Goal: Task Accomplishment & Management: Use online tool/utility

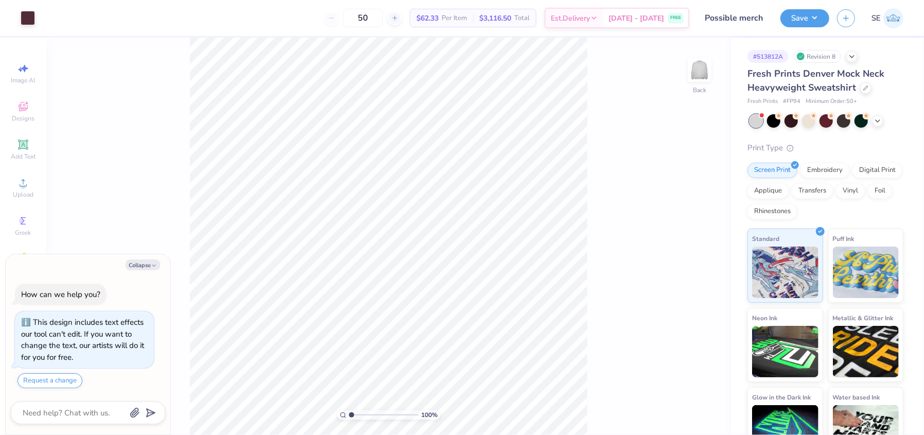
scroll to position [28, 0]
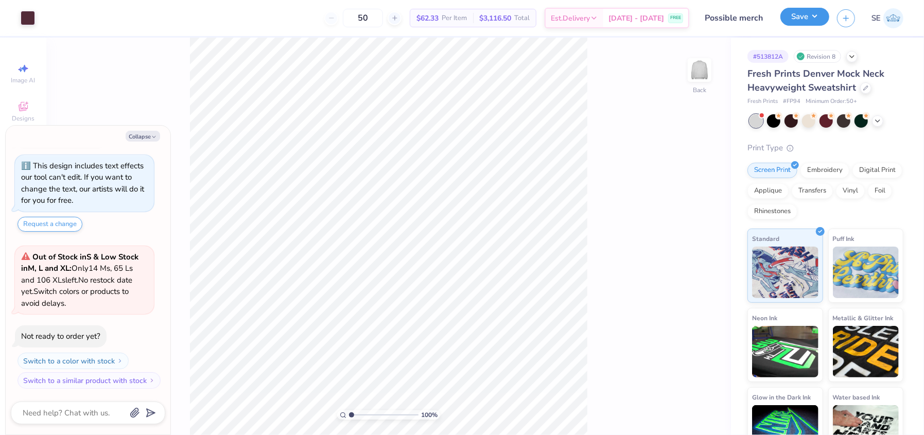
click at [806, 16] on button "Save" at bounding box center [804, 17] width 49 height 18
type textarea "x"
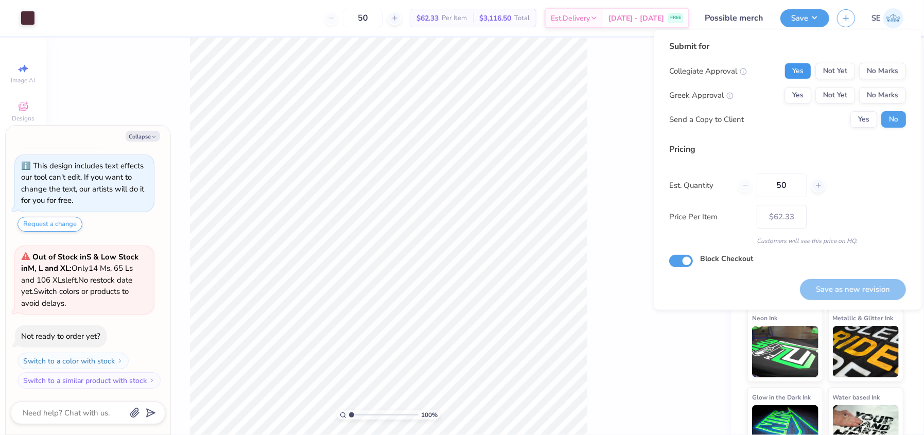
click at [785, 66] on button "Yes" at bounding box center [797, 71] width 27 height 16
click at [892, 97] on button "No Marks" at bounding box center [882, 95] width 47 height 16
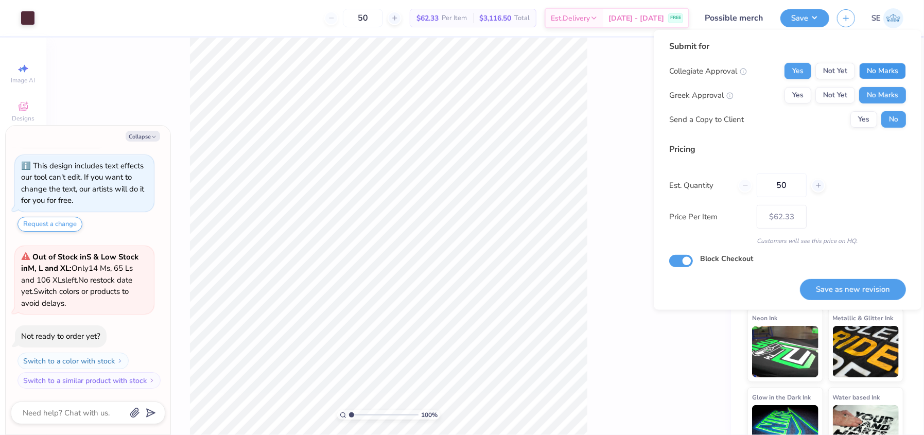
click at [884, 73] on button "No Marks" at bounding box center [882, 71] width 47 height 16
click at [800, 93] on button "Yes" at bounding box center [797, 95] width 27 height 16
click at [847, 283] on button "Save as new revision" at bounding box center [853, 289] width 106 height 21
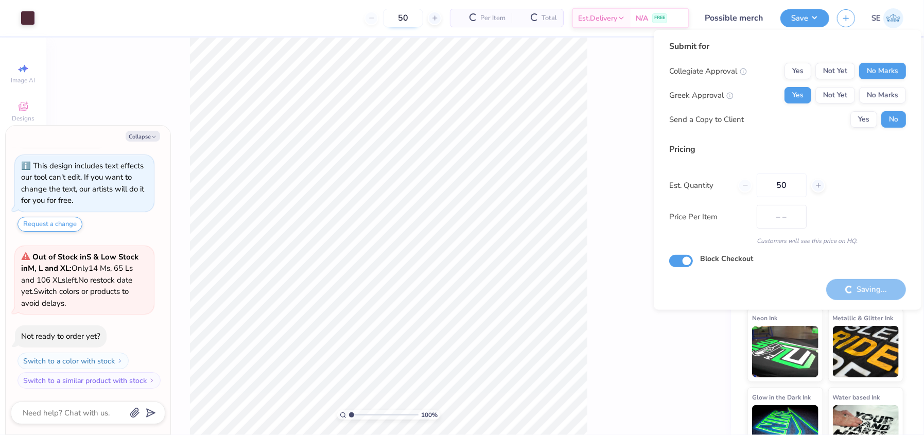
type input "$62.33"
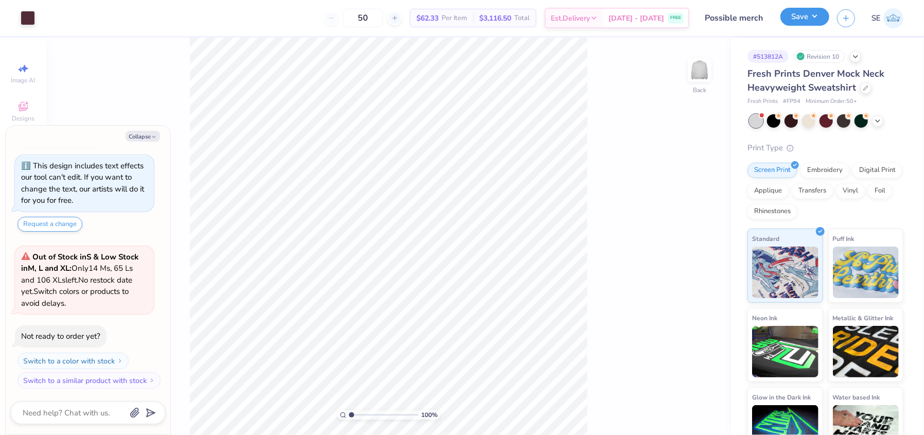
click at [800, 23] on button "Save" at bounding box center [804, 17] width 49 height 18
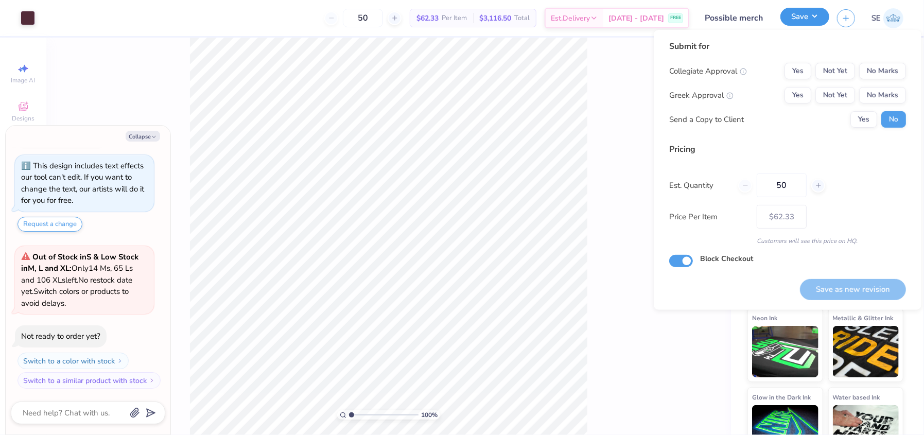
type textarea "x"
click at [641, 245] on div "100 % Back" at bounding box center [388, 236] width 685 height 397
